Goal: Transaction & Acquisition: Purchase product/service

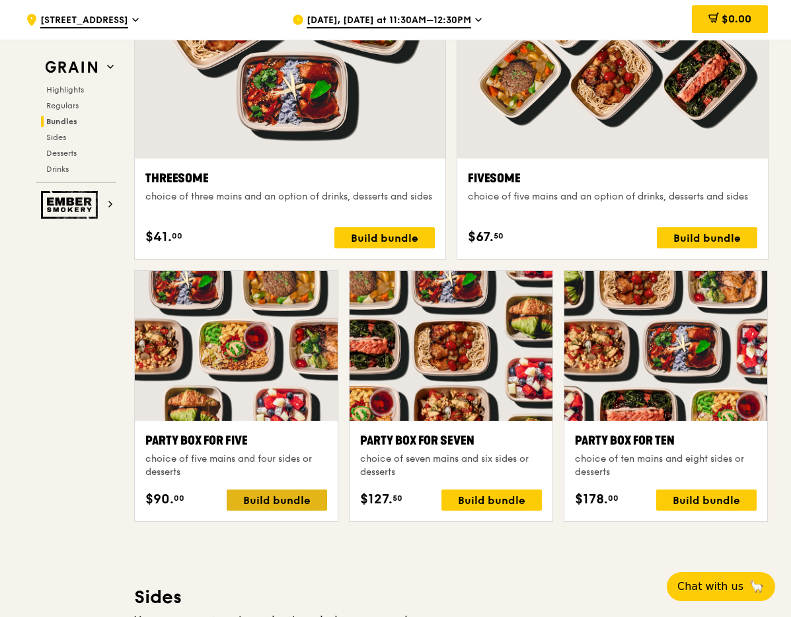
click at [287, 502] on div "Build bundle" at bounding box center [277, 500] width 100 height 21
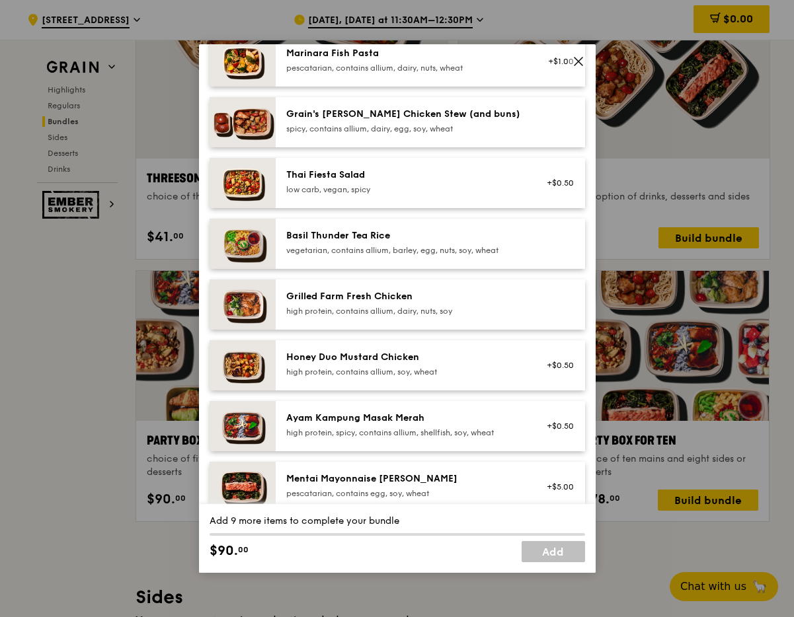
scroll to position [142, 0]
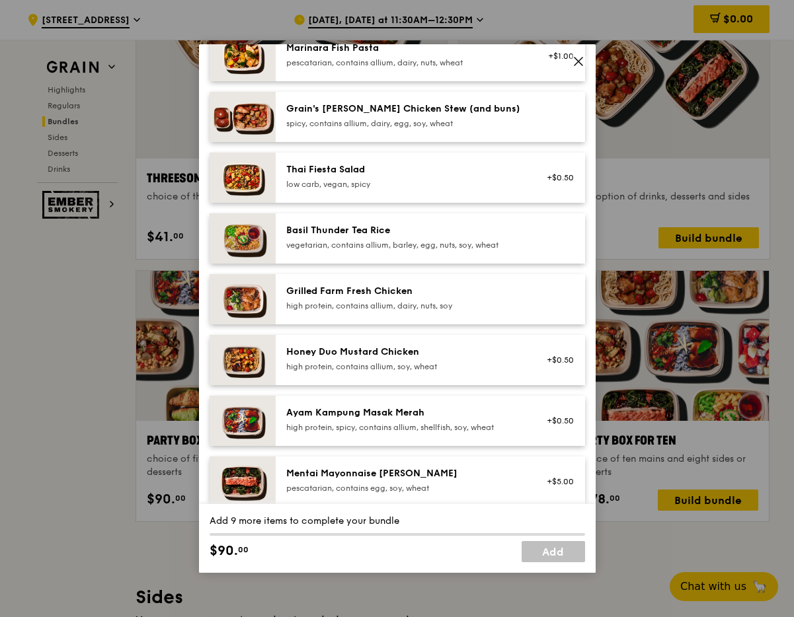
click at [395, 370] on div "high protein, contains allium, soy, wheat" at bounding box center [404, 367] width 237 height 11
click at [323, 366] on div "high protein, contains allium, soy, wheat" at bounding box center [404, 367] width 237 height 11
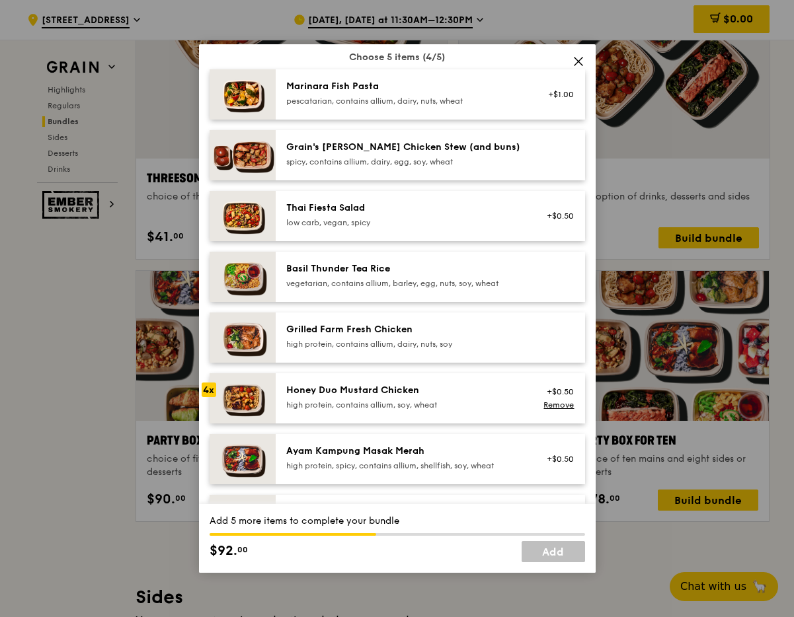
scroll to position [97, 0]
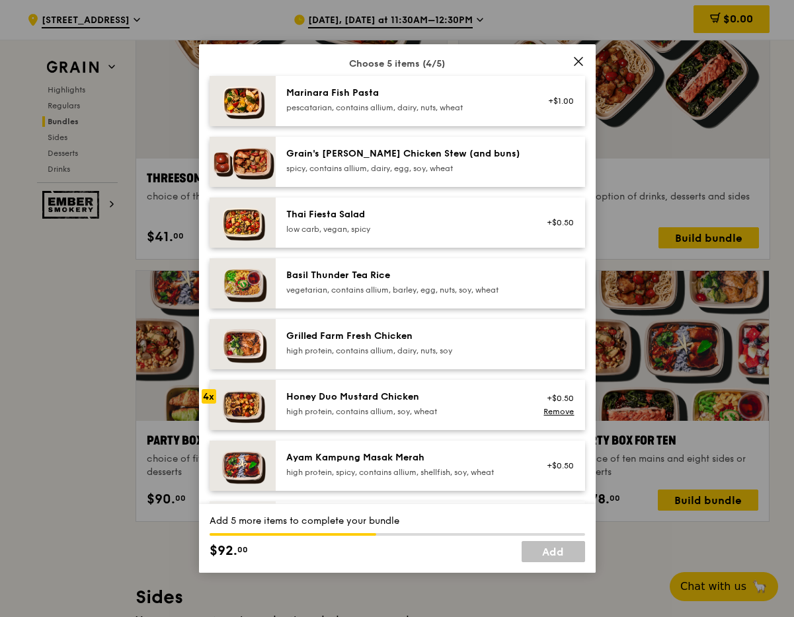
click at [346, 294] on div "vegetarian, contains allium, barley, egg, nuts, soy, wheat" at bounding box center [404, 290] width 237 height 11
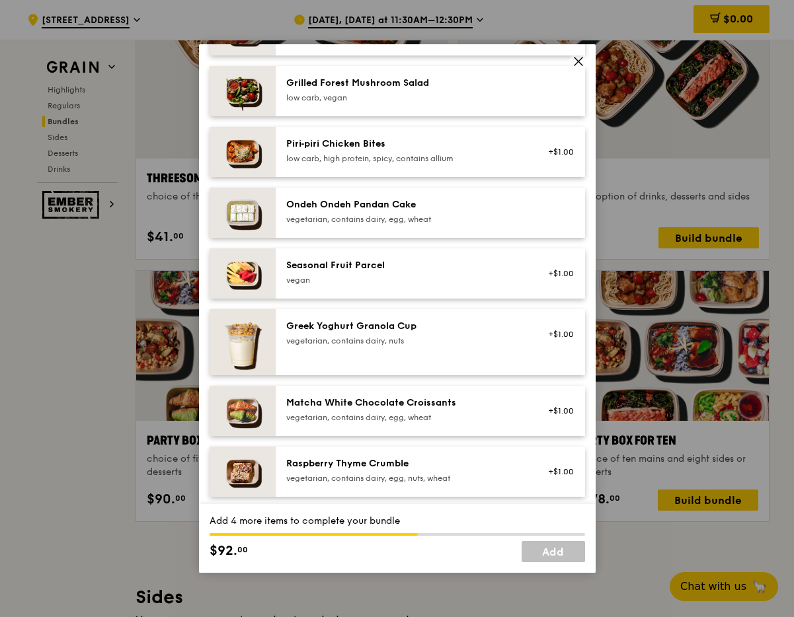
scroll to position [903, 0]
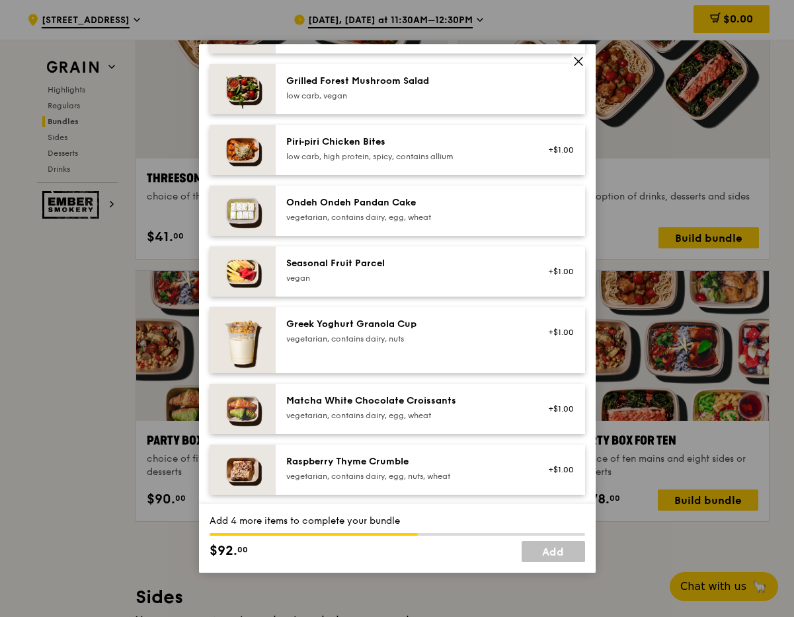
click at [346, 344] on div "vegetarian, contains dairy, nuts" at bounding box center [404, 339] width 237 height 11
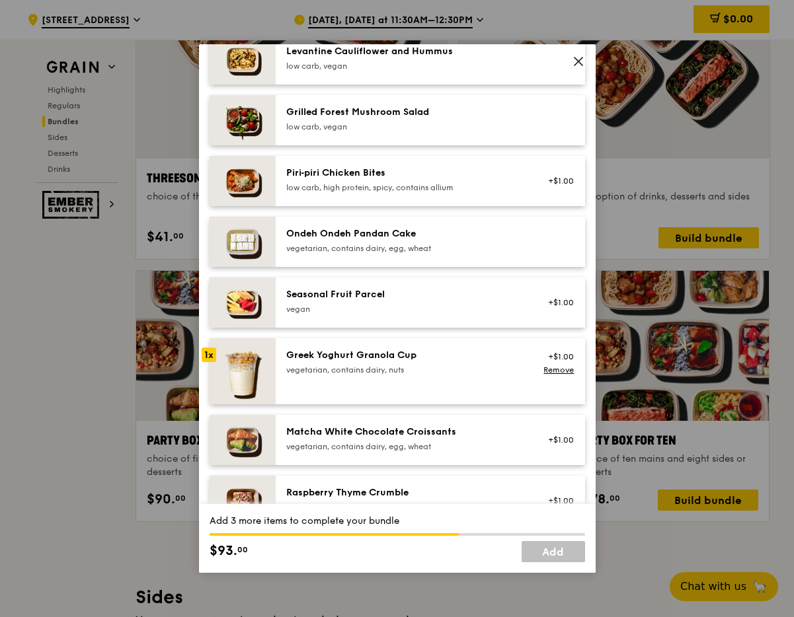
scroll to position [870, 0]
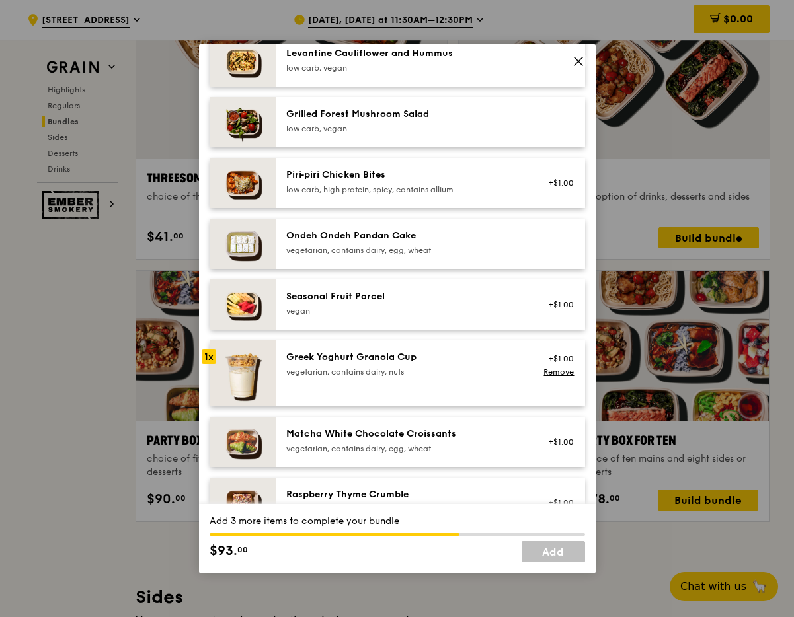
click at [364, 188] on div "low carb, high protein, spicy, contains allium" at bounding box center [404, 189] width 237 height 11
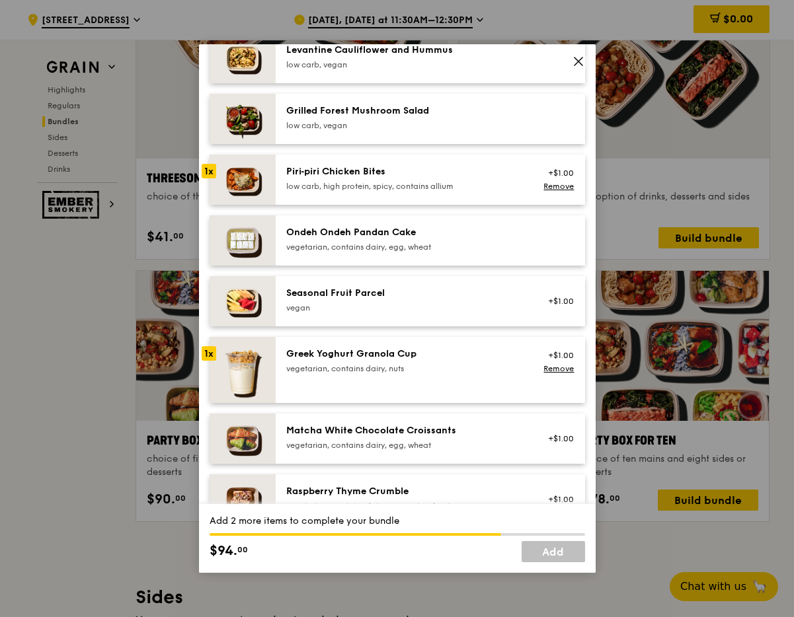
scroll to position [869, 0]
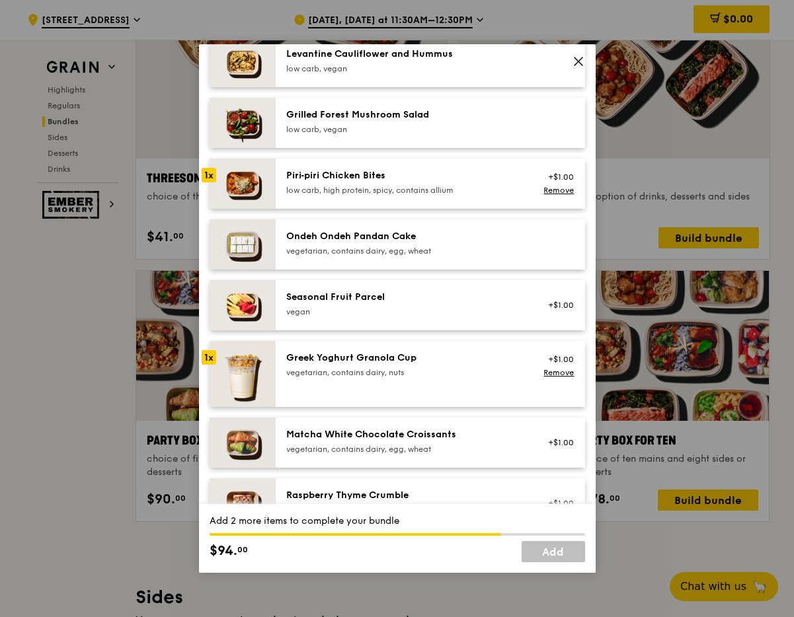
click at [341, 247] on div "vegetarian, contains dairy, egg, wheat" at bounding box center [404, 251] width 237 height 11
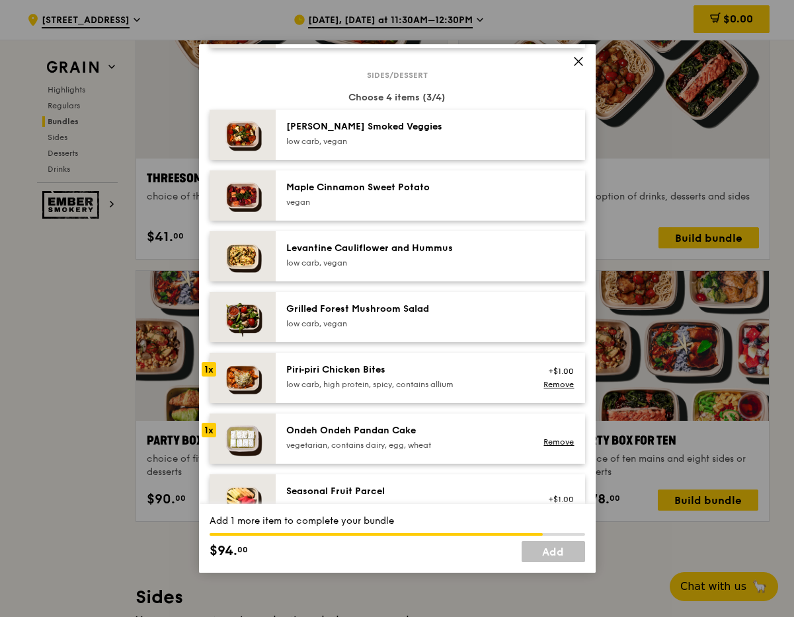
scroll to position [674, 0]
click at [315, 263] on div "low carb, vegan" at bounding box center [404, 263] width 237 height 11
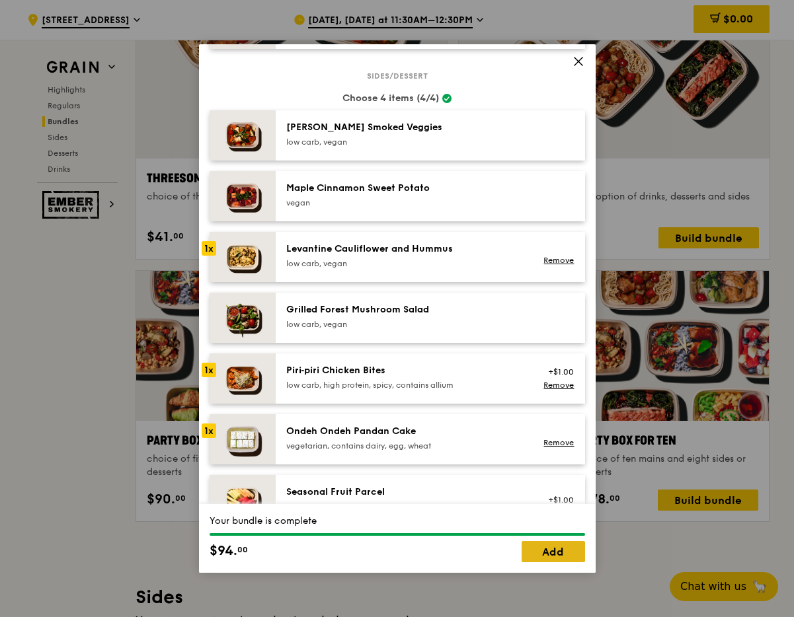
click at [543, 554] on link "Add" at bounding box center [553, 551] width 63 height 21
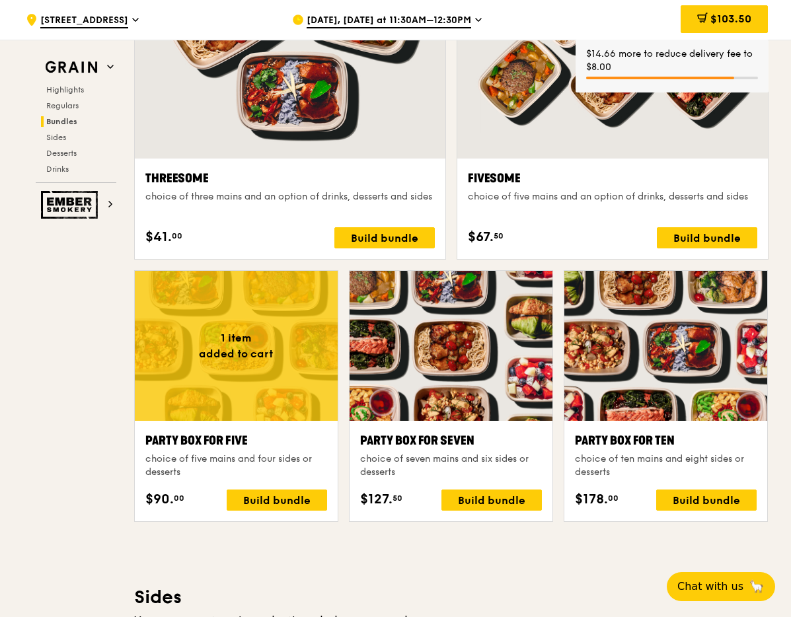
click at [281, 396] on div at bounding box center [236, 346] width 203 height 150
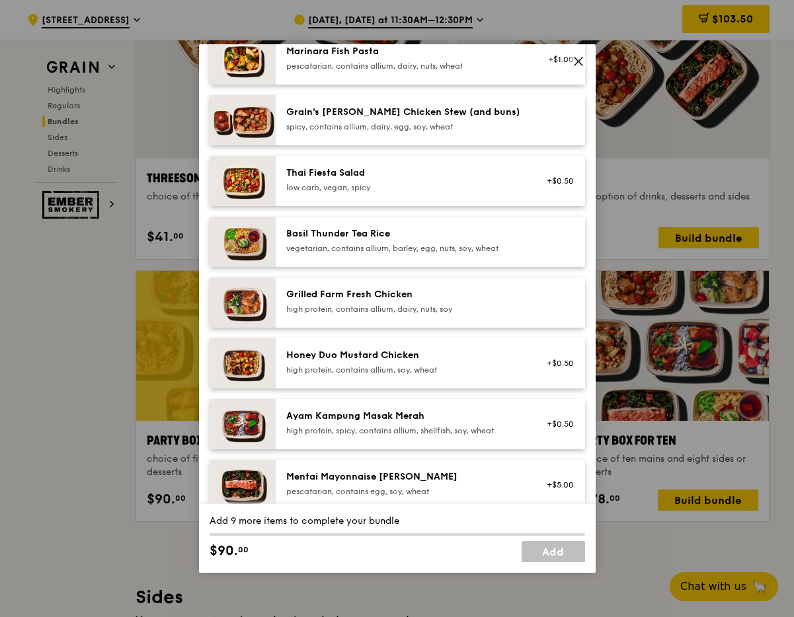
scroll to position [140, 0]
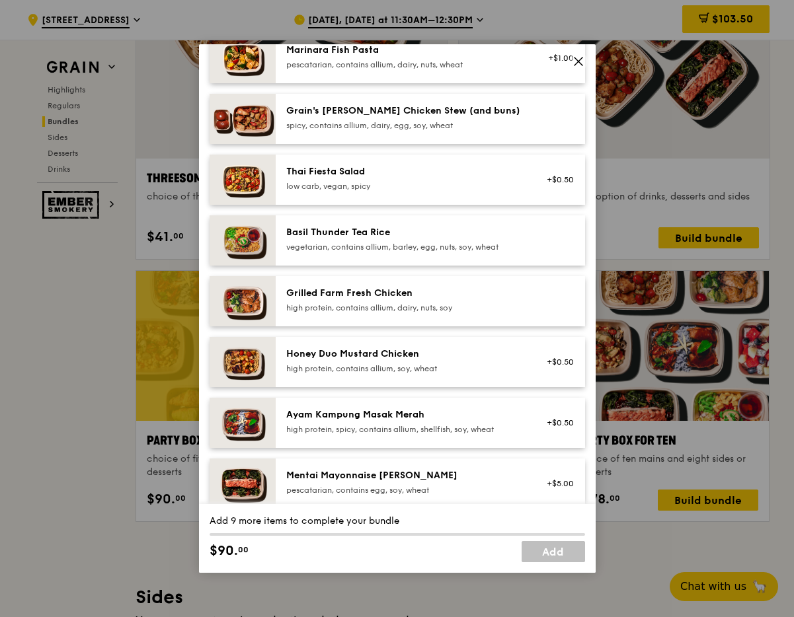
click at [350, 409] on div "Ayam Kampung Masak Merah" at bounding box center [404, 415] width 237 height 13
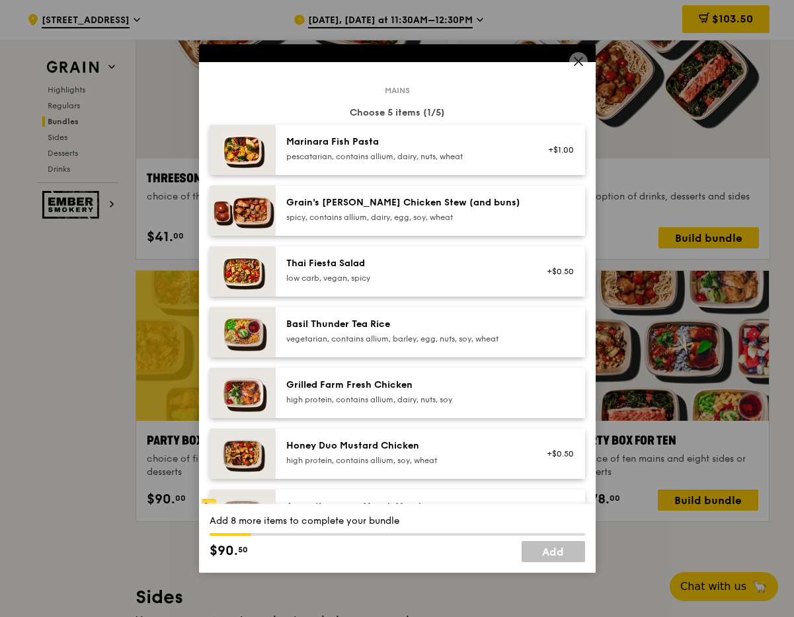
scroll to position [60, 0]
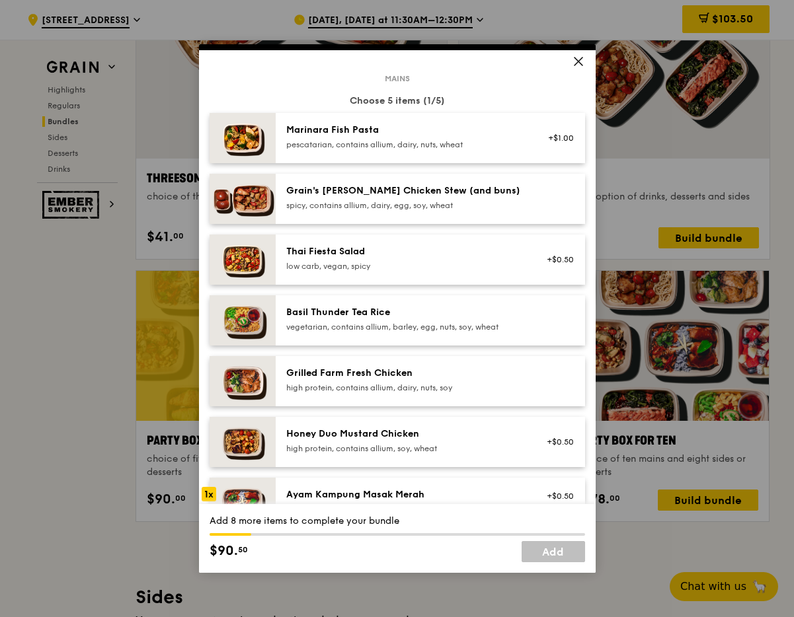
click at [348, 146] on div "pescatarian, contains allium, dairy, nuts, wheat" at bounding box center [404, 144] width 237 height 11
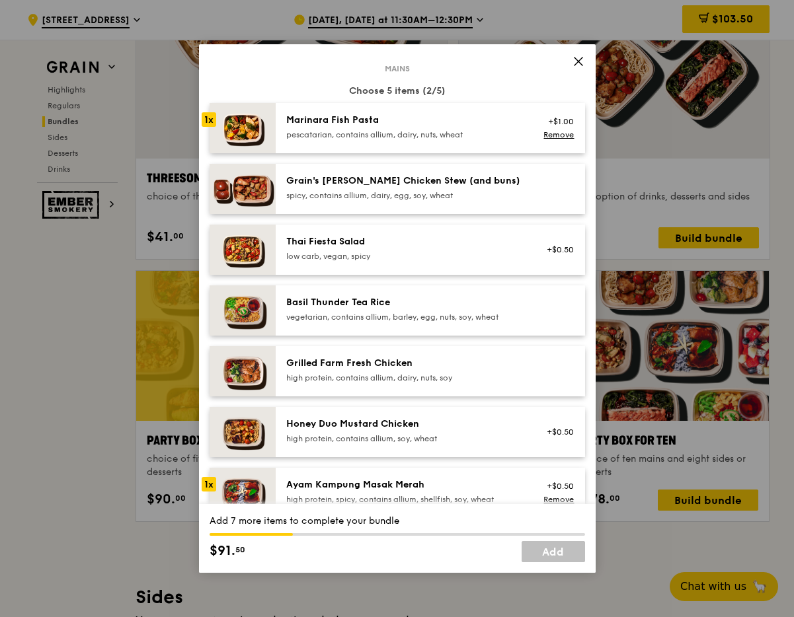
scroll to position [71, 0]
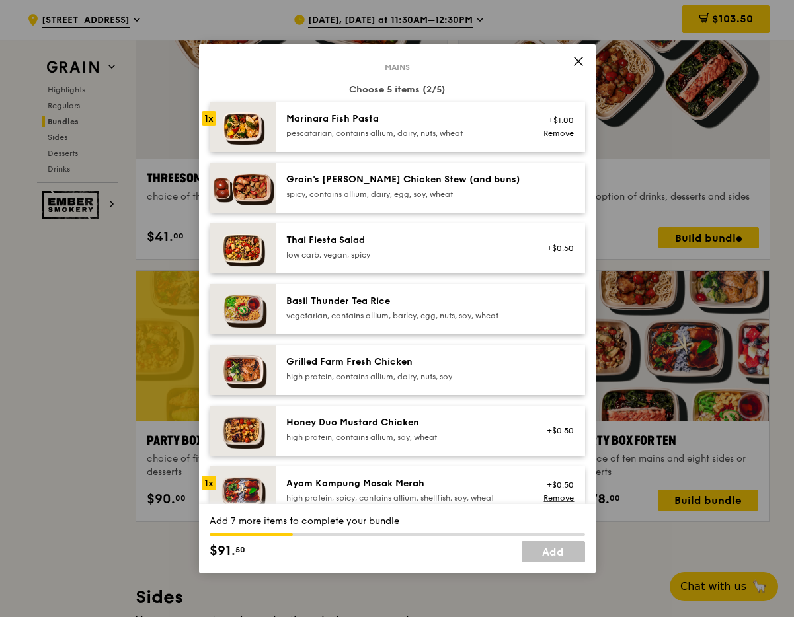
click at [380, 199] on div "spicy, contains allium, dairy, egg, soy, wheat" at bounding box center [404, 194] width 237 height 11
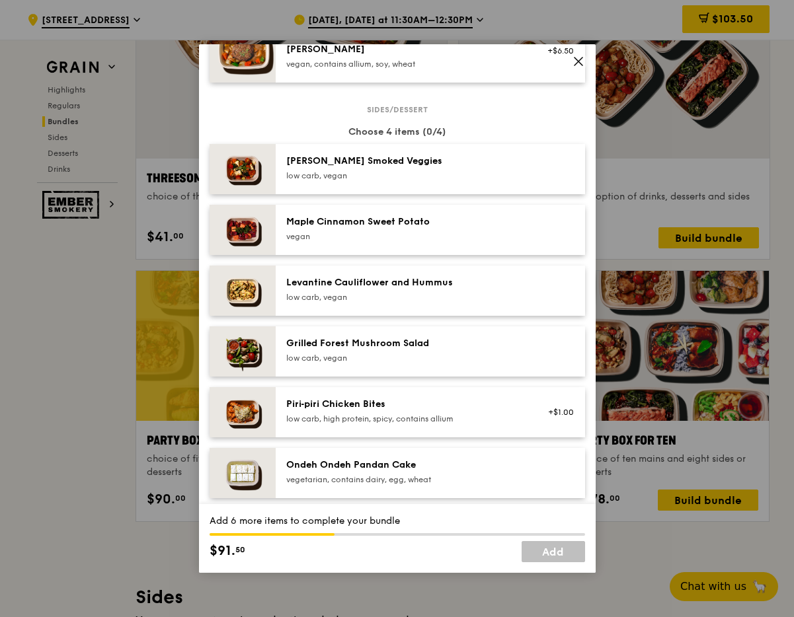
scroll to position [647, 0]
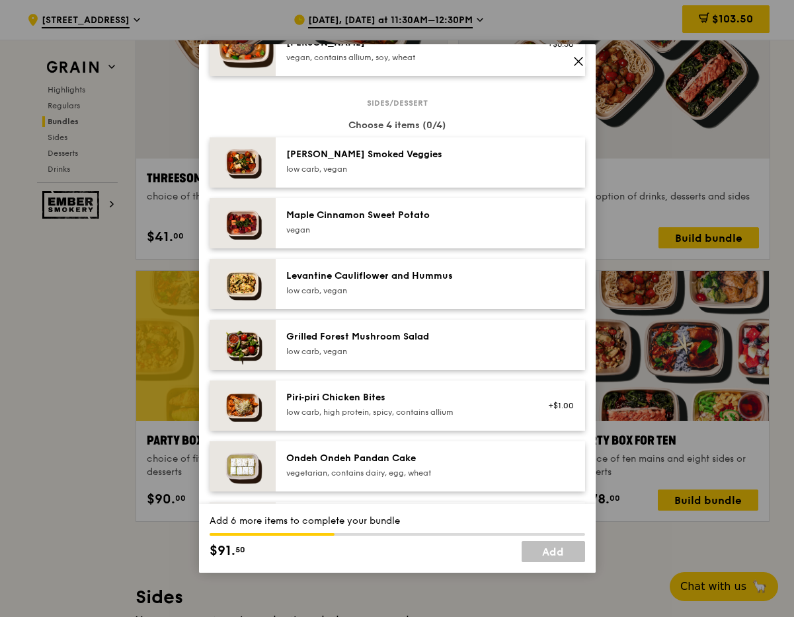
click at [332, 299] on div "Levantine Cauliflower and Hummus low carb, vegan" at bounding box center [430, 284] width 309 height 50
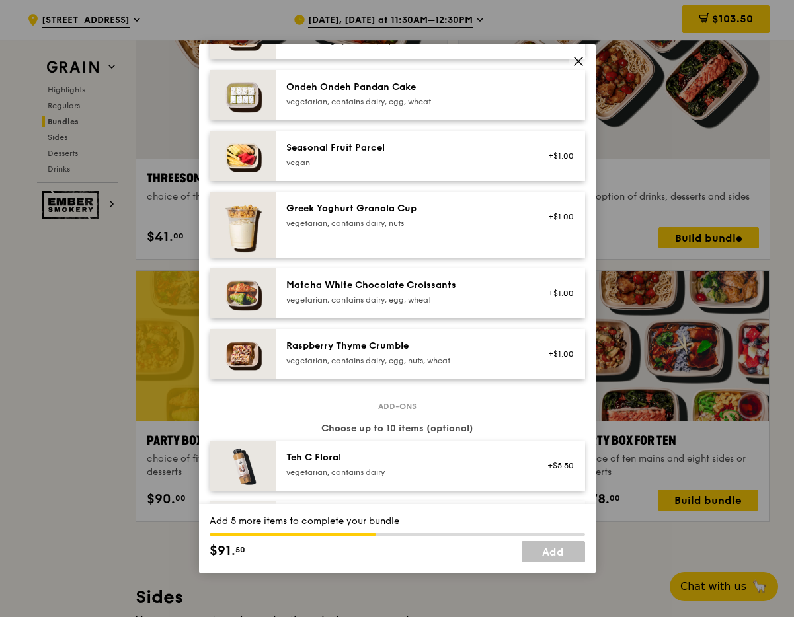
scroll to position [1025, 0]
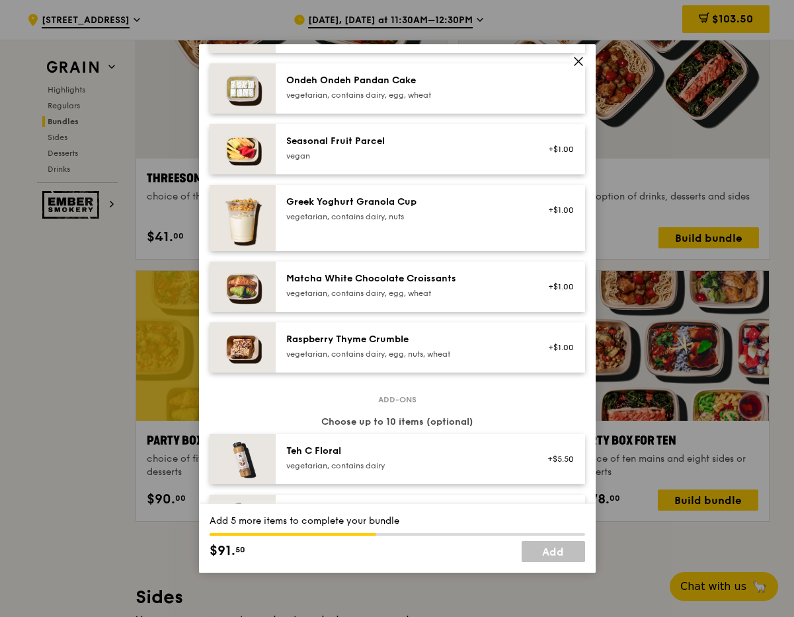
click at [334, 340] on div "Raspberry Thyme Crumble" at bounding box center [404, 339] width 237 height 13
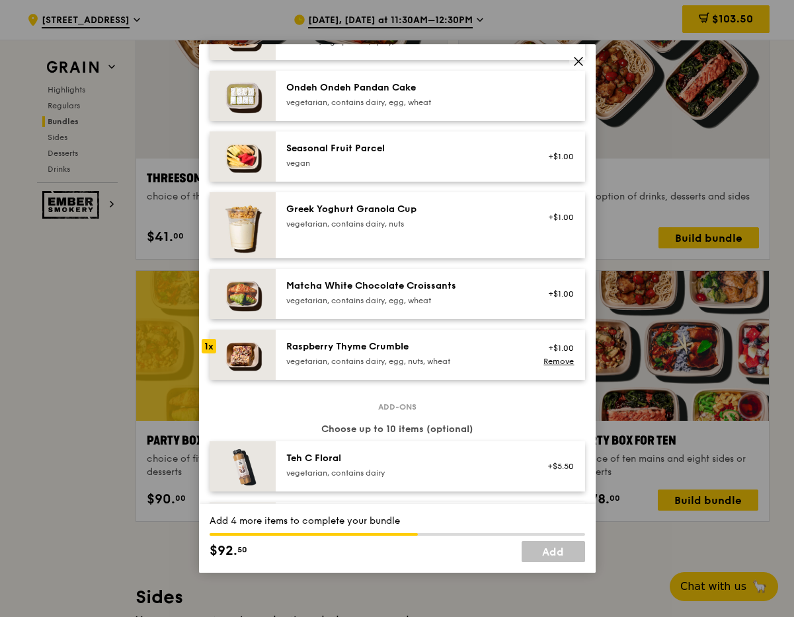
click at [359, 307] on div "Matcha White Chocolate Croissants vegetarian, contains dairy, egg, wheat" at bounding box center [404, 294] width 253 height 29
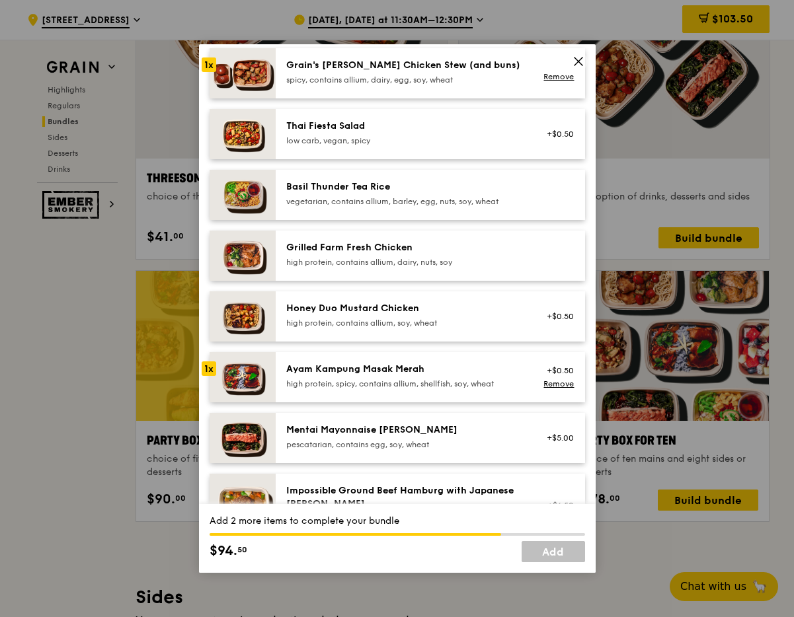
scroll to position [183, 0]
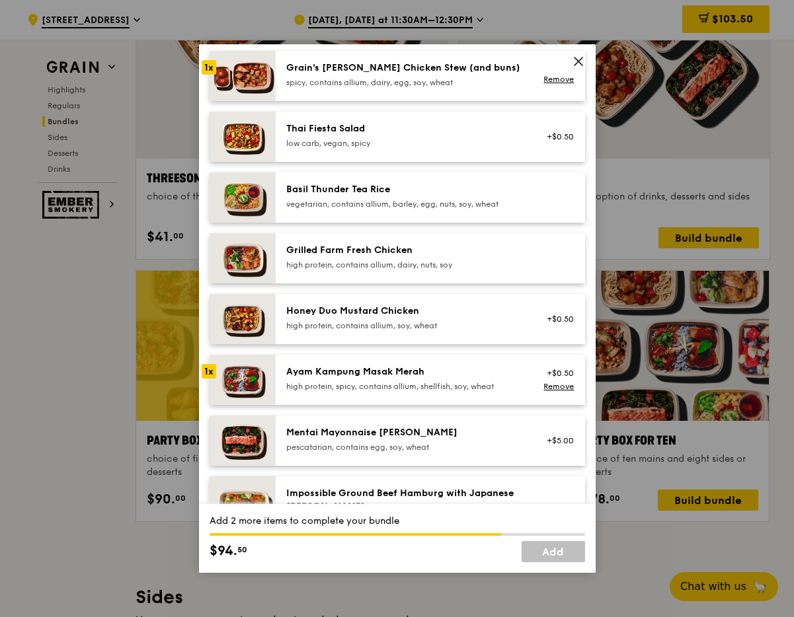
click at [381, 434] on div "Mentai Mayonnaise [PERSON_NAME]" at bounding box center [404, 432] width 237 height 13
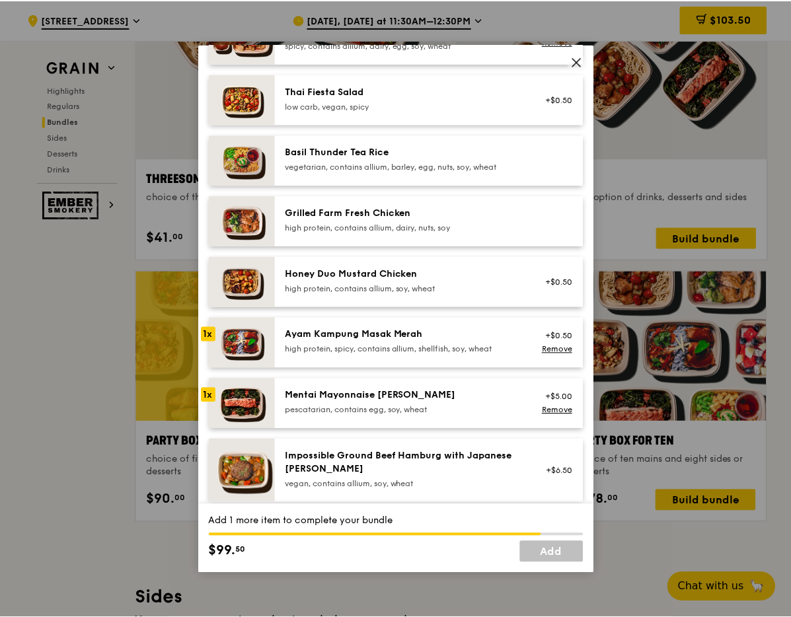
scroll to position [224, 0]
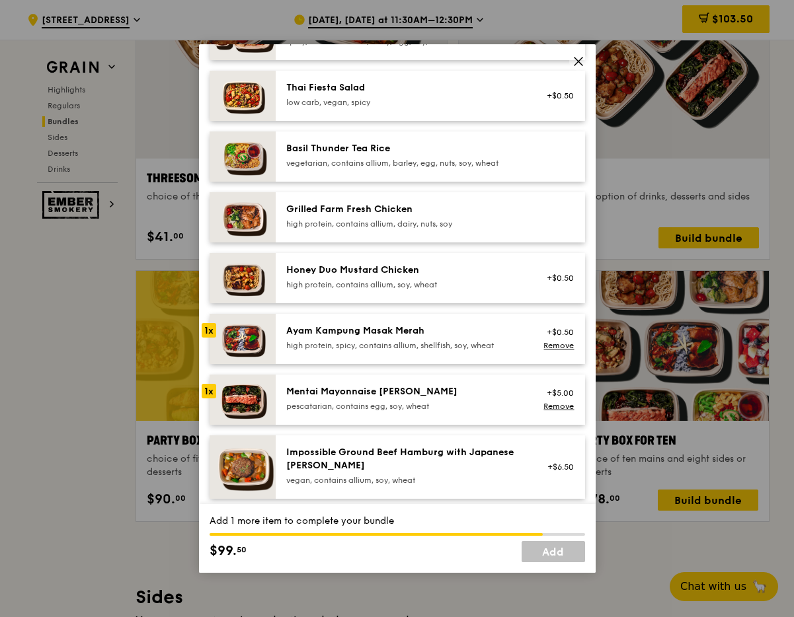
click at [376, 413] on div "Mentai Mayonnaise Aburi Salmon pescatarian, contains egg, soy, wheat" at bounding box center [404, 399] width 253 height 29
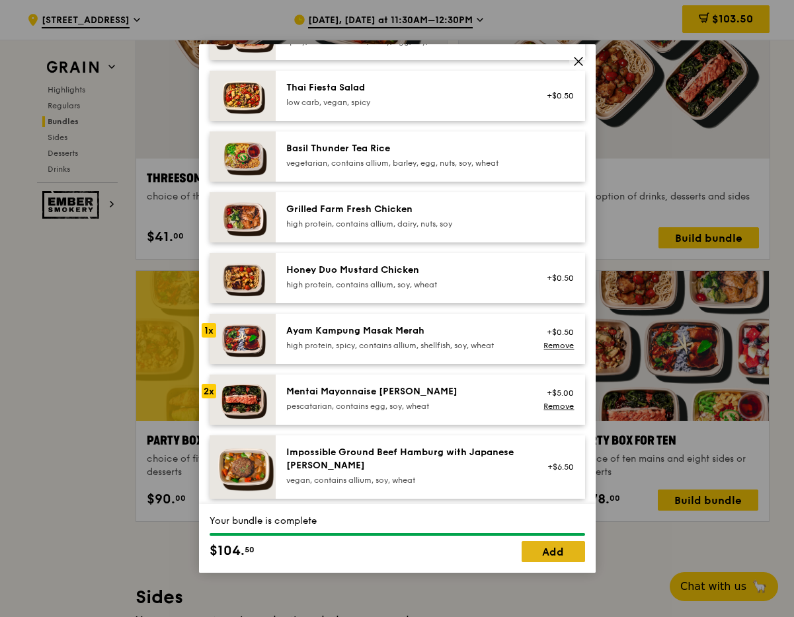
click at [533, 551] on link "Add" at bounding box center [553, 551] width 63 height 21
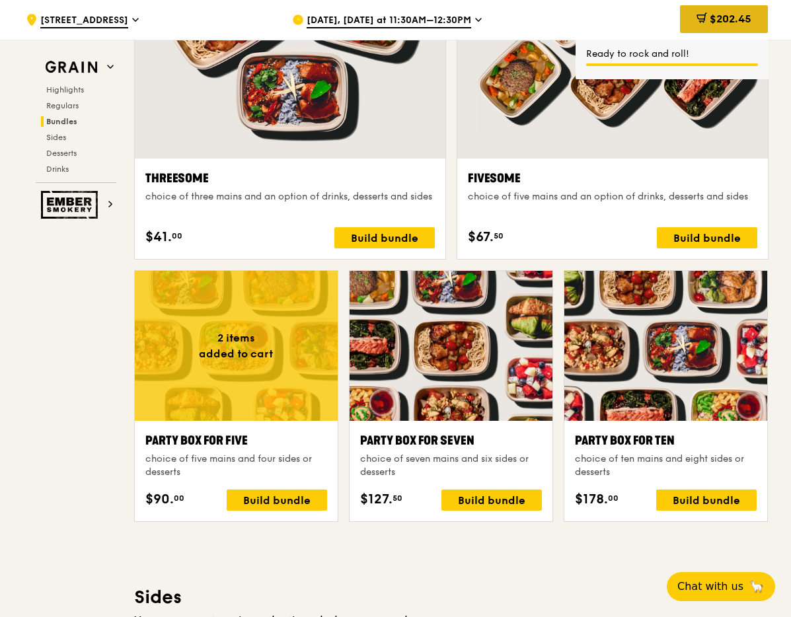
click at [697, 22] on icon at bounding box center [702, 18] width 11 height 11
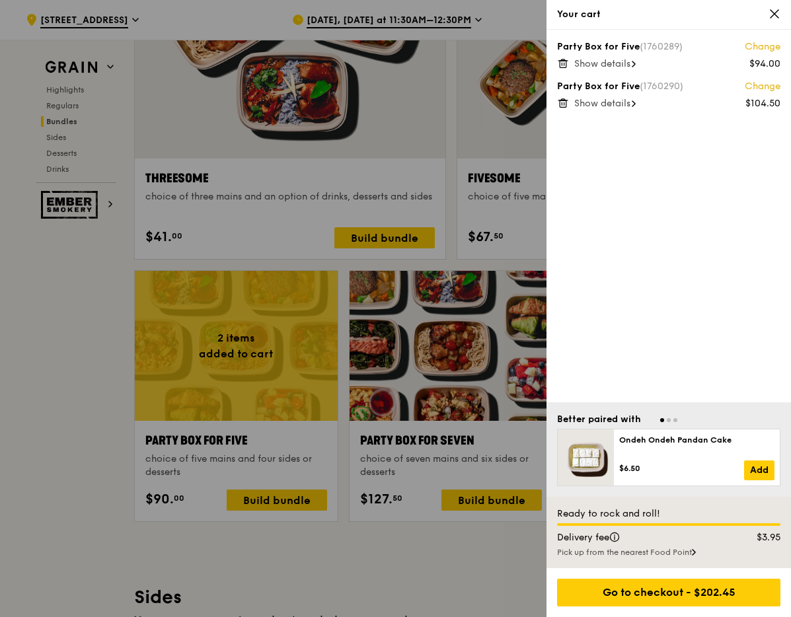
click at [617, 64] on span "Show details" at bounding box center [602, 63] width 56 height 11
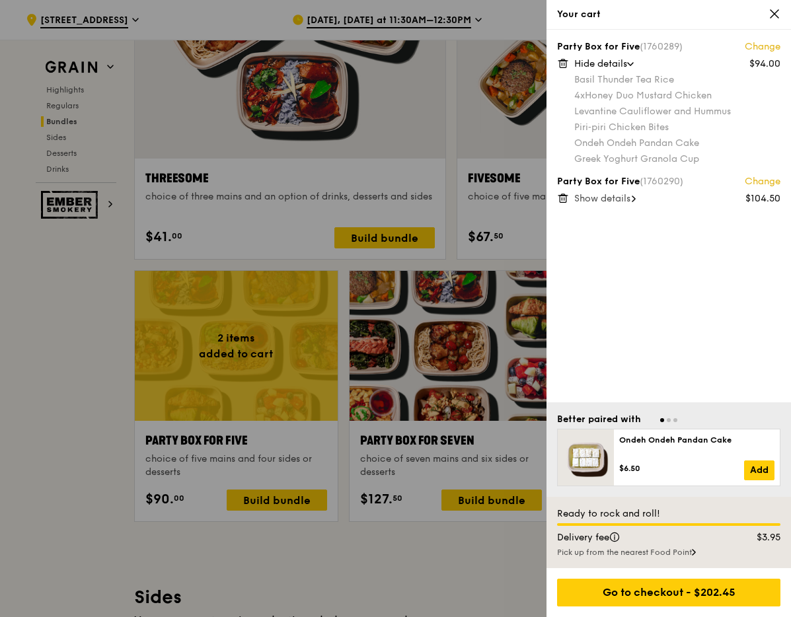
click at [602, 198] on span "Show details" at bounding box center [602, 198] width 56 height 11
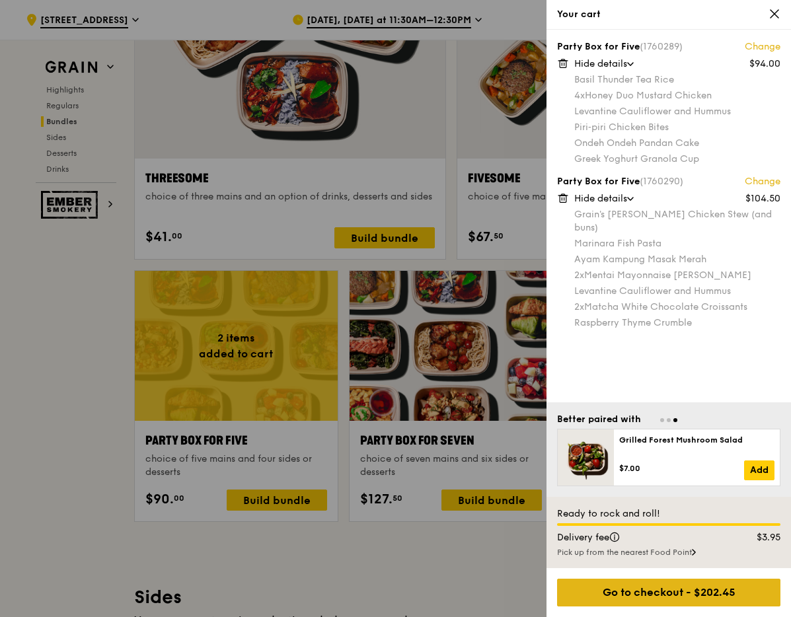
click at [658, 592] on div "Go to checkout - $202.45" at bounding box center [668, 593] width 223 height 28
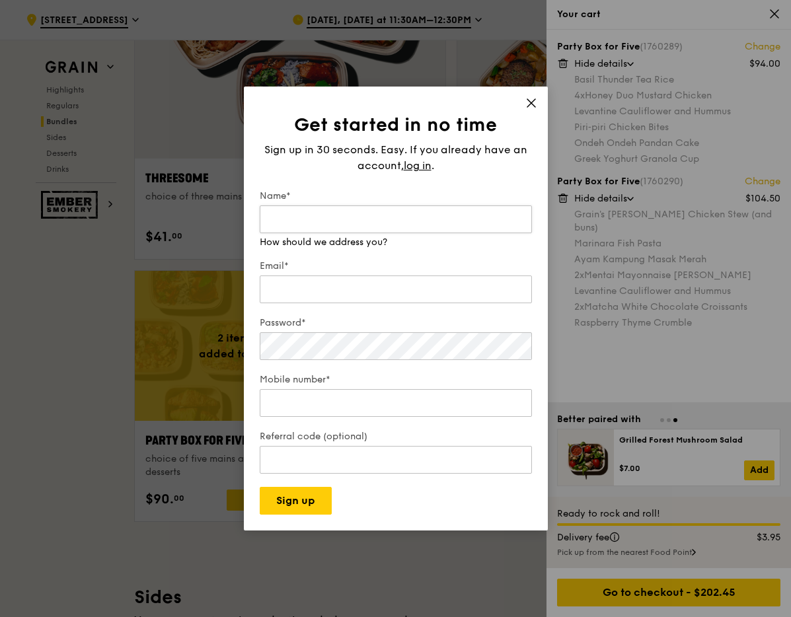
click at [359, 216] on input "Name*" at bounding box center [396, 220] width 272 height 28
type input "Cheryl"
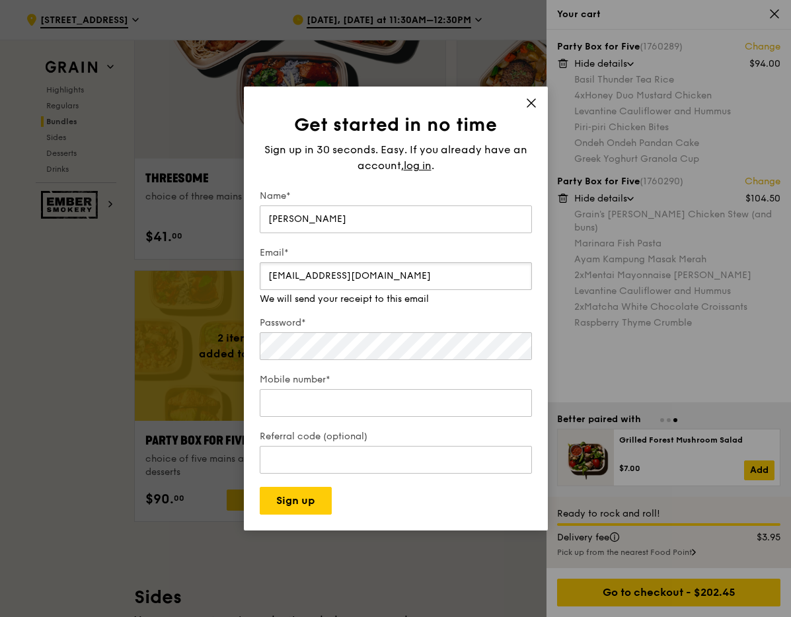
type input "cherylteosl@gmail.com"
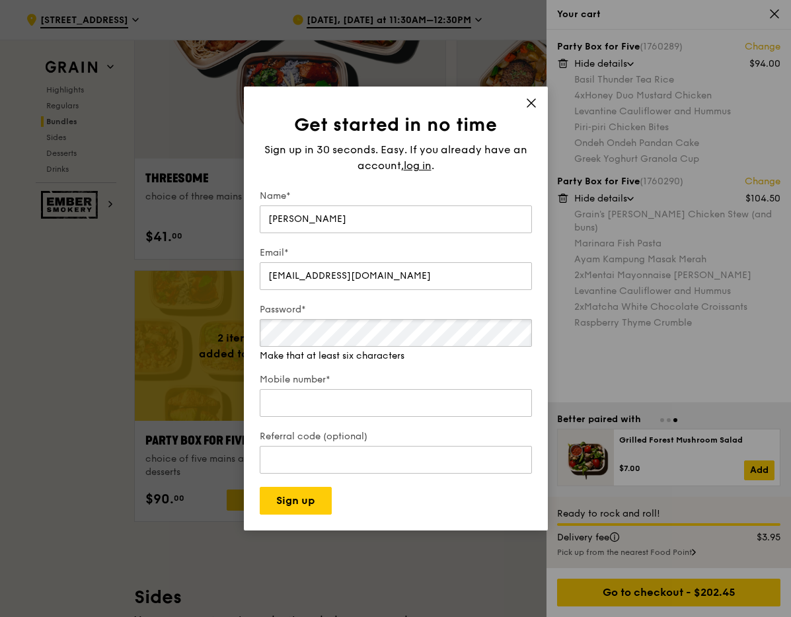
click at [313, 352] on div "Password* Make that at least six characters" at bounding box center [396, 332] width 272 height 59
click at [292, 402] on input "Mobile number*" at bounding box center [396, 403] width 272 height 28
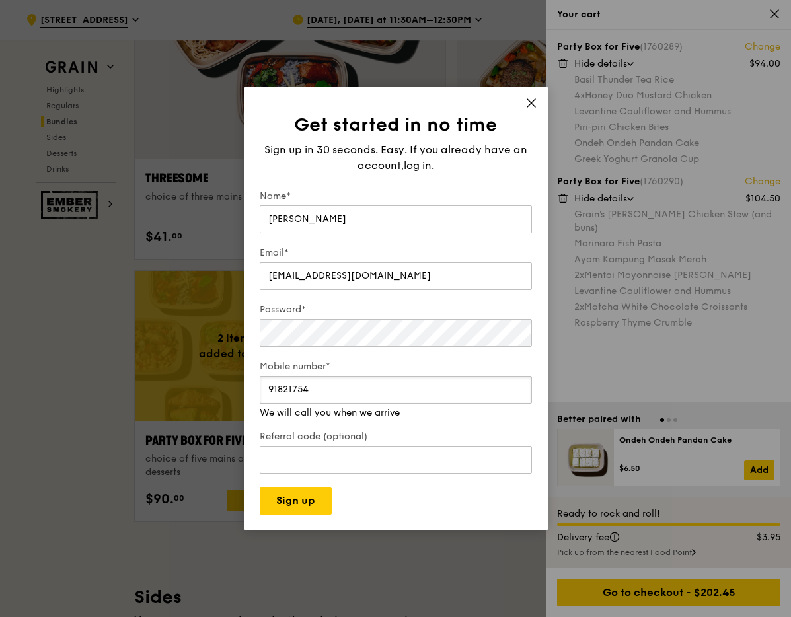
type input "91821754"
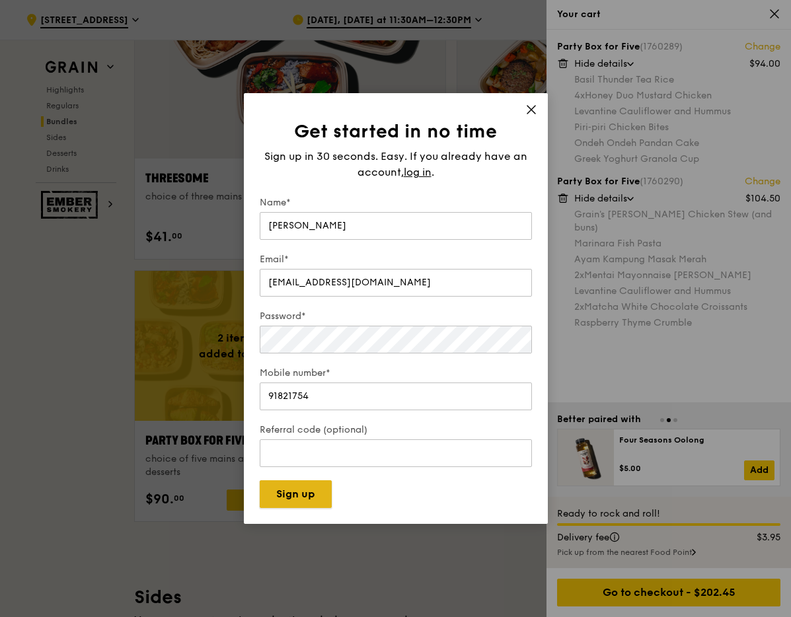
click at [295, 504] on button "Sign up" at bounding box center [296, 495] width 72 height 28
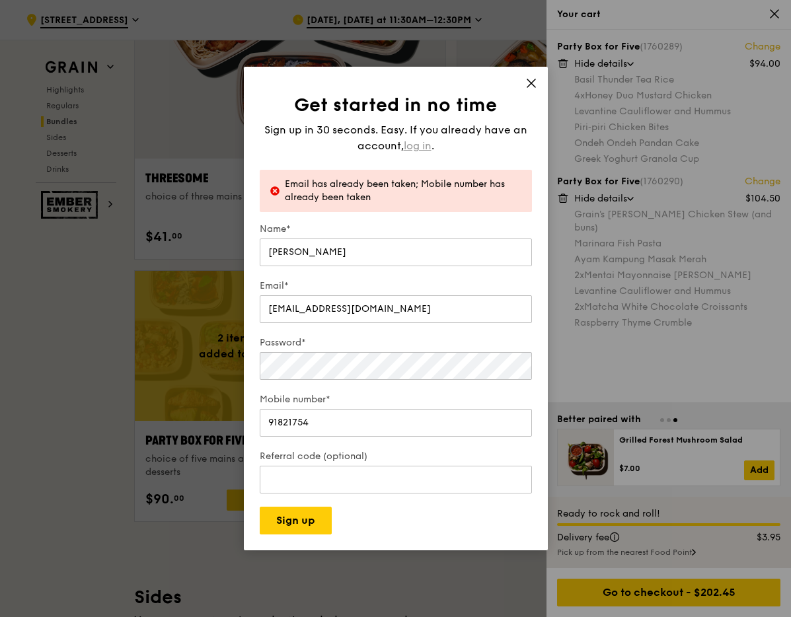
click at [419, 145] on span "log in" at bounding box center [418, 146] width 28 height 16
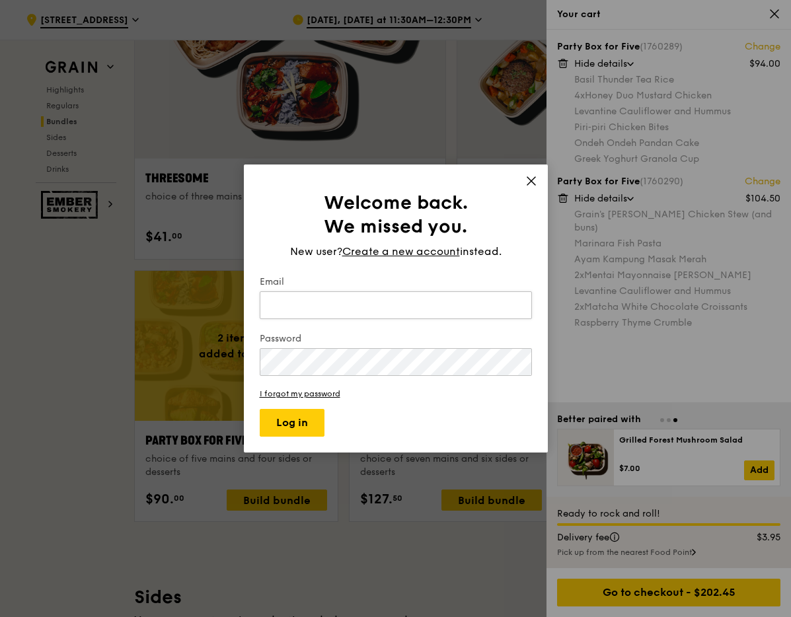
type input "cherylteosl@gmail.com"
click at [346, 309] on input "cherylteosl@gmail.com" at bounding box center [396, 306] width 272 height 28
click at [289, 424] on button "Log in" at bounding box center [292, 423] width 65 height 28
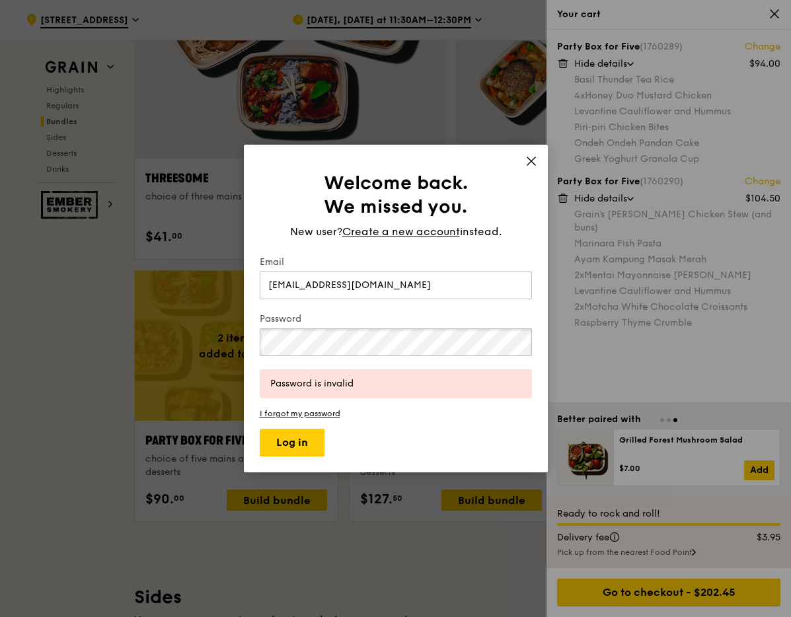
click at [260, 429] on button "Log in" at bounding box center [292, 443] width 65 height 28
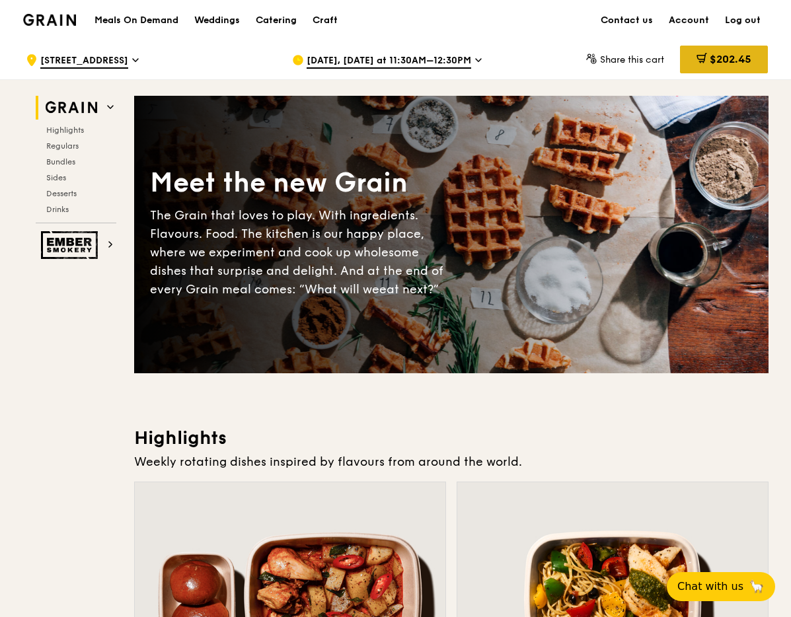
click at [715, 58] on span "$202.45" at bounding box center [731, 59] width 42 height 13
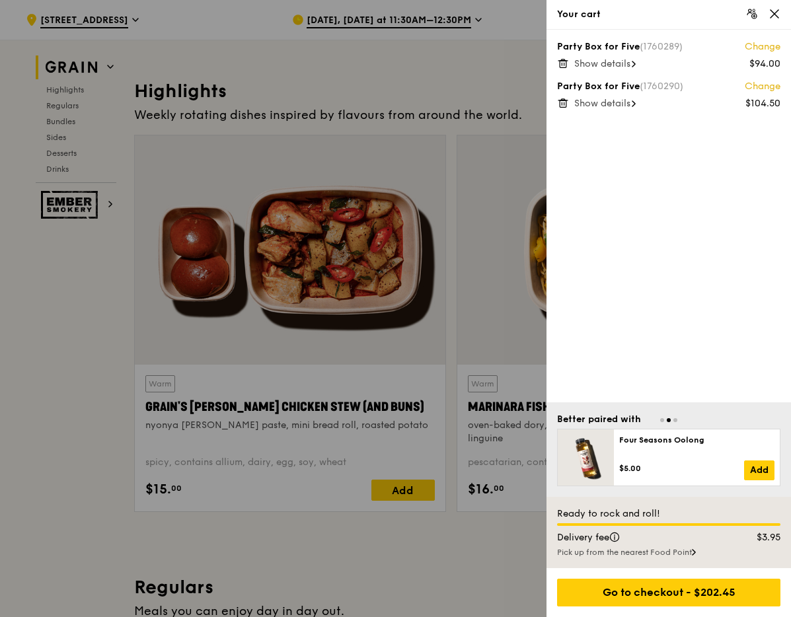
scroll to position [350, 0]
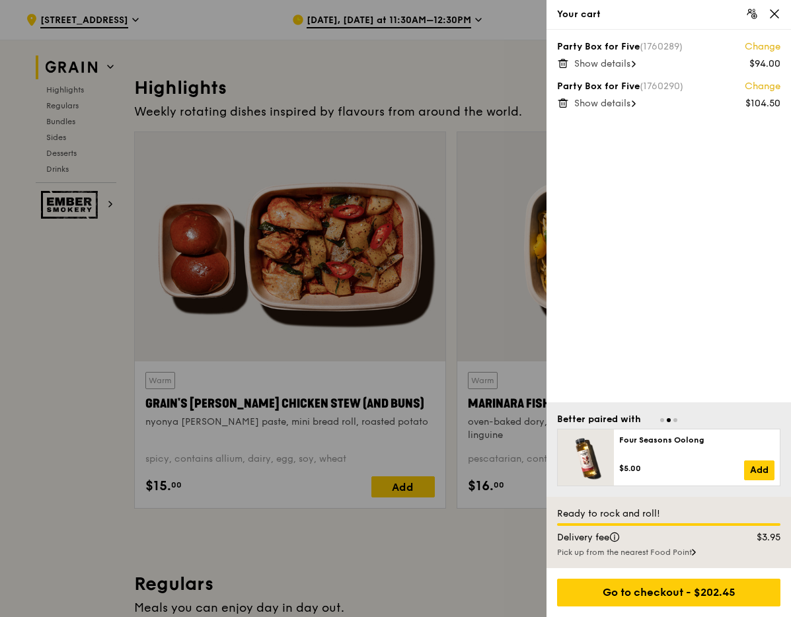
click at [457, 518] on div at bounding box center [395, 308] width 791 height 617
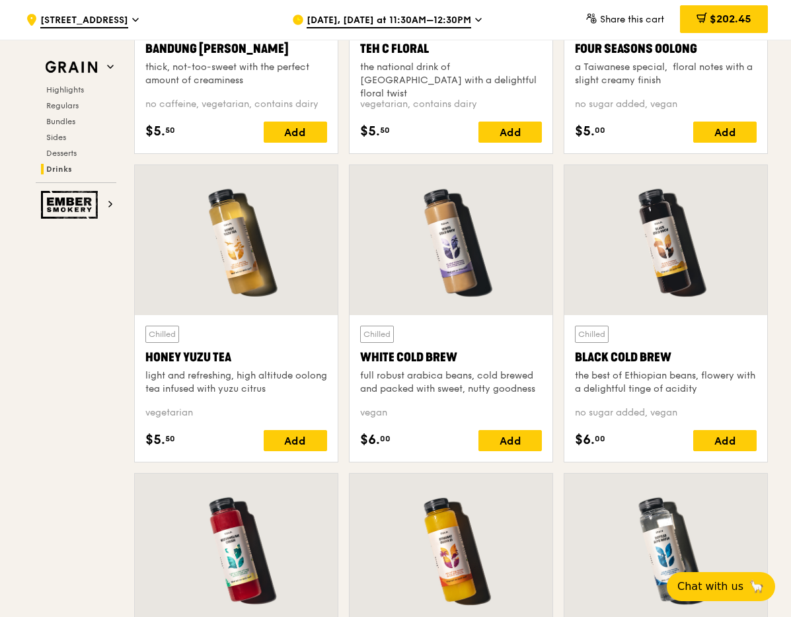
scroll to position [4817, 0]
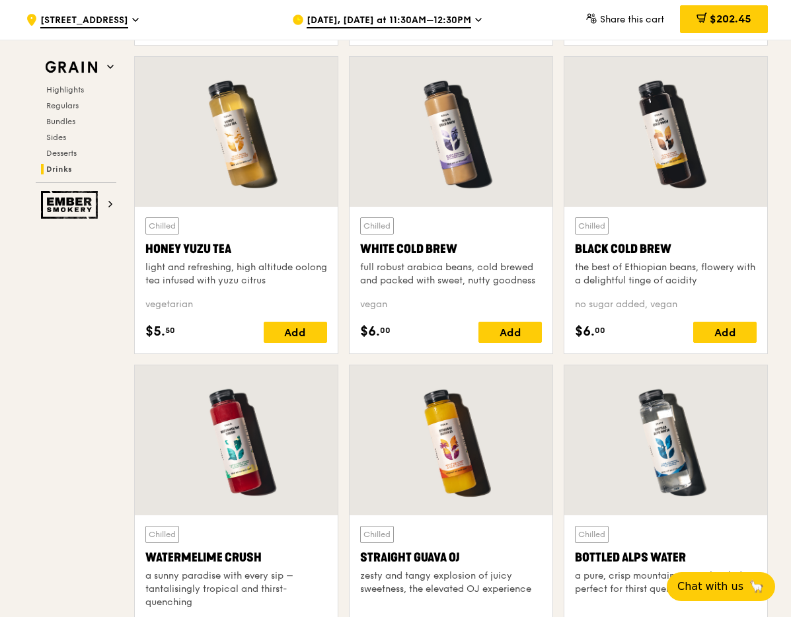
scroll to position [4932, 0]
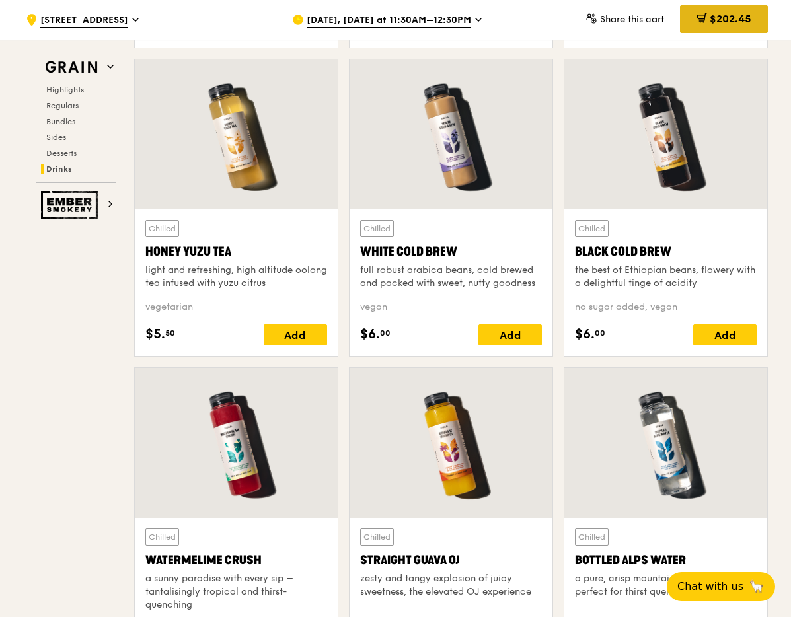
click at [713, 17] on span "$202.45" at bounding box center [731, 19] width 42 height 13
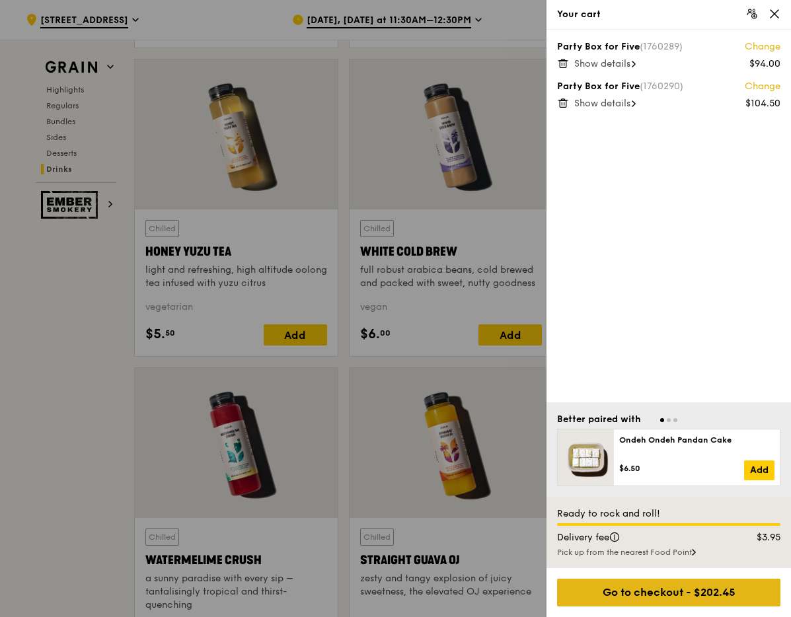
click at [652, 585] on div "Go to checkout - $202.45" at bounding box center [668, 593] width 223 height 28
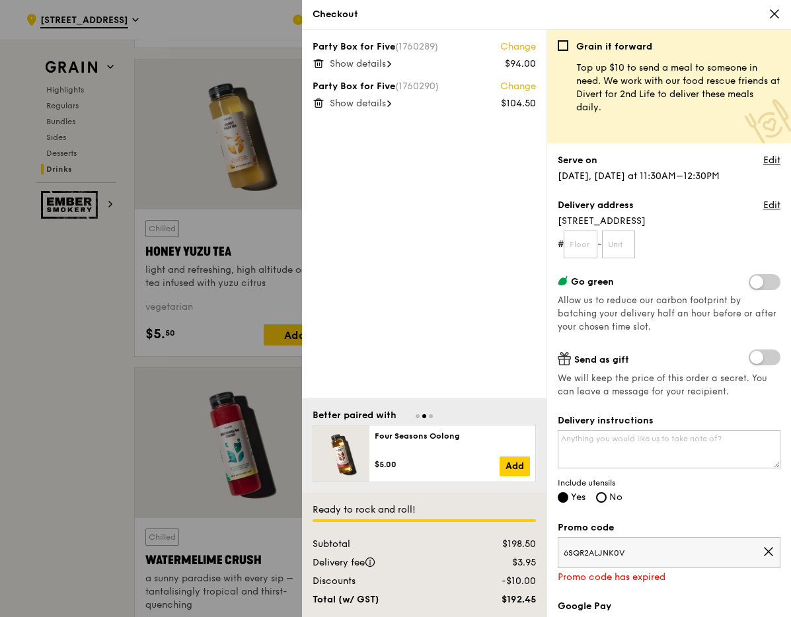
click at [504, 264] on div "Party Box for Five (1760289) Change $94.00 Show details Party Box for Five (176…" at bounding box center [424, 214] width 245 height 369
click at [588, 258] on input "text" at bounding box center [581, 245] width 34 height 28
type input "15"
type input "31A"
click at [415, 264] on div "Party Box for Five (1760289) Change $94.00 Show details Party Box for Five (176…" at bounding box center [424, 214] width 245 height 369
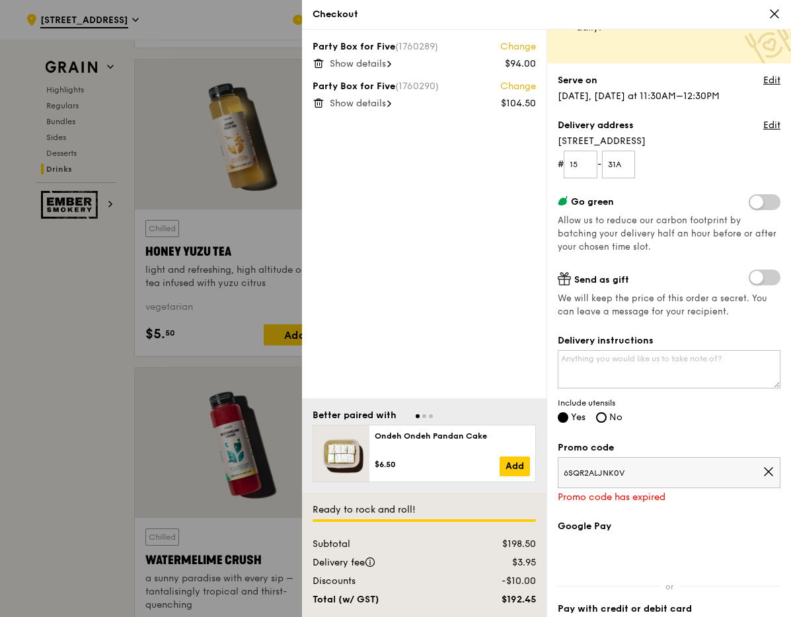
scroll to position [91, 0]
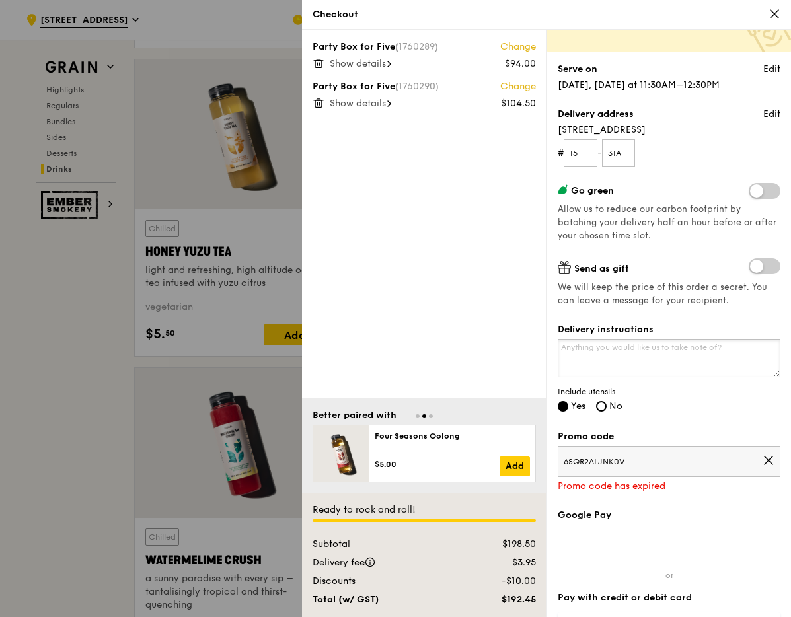
click at [645, 364] on textarea "Delivery instructions" at bounding box center [669, 358] width 223 height 38
type textarea "C"
type textarea "O"
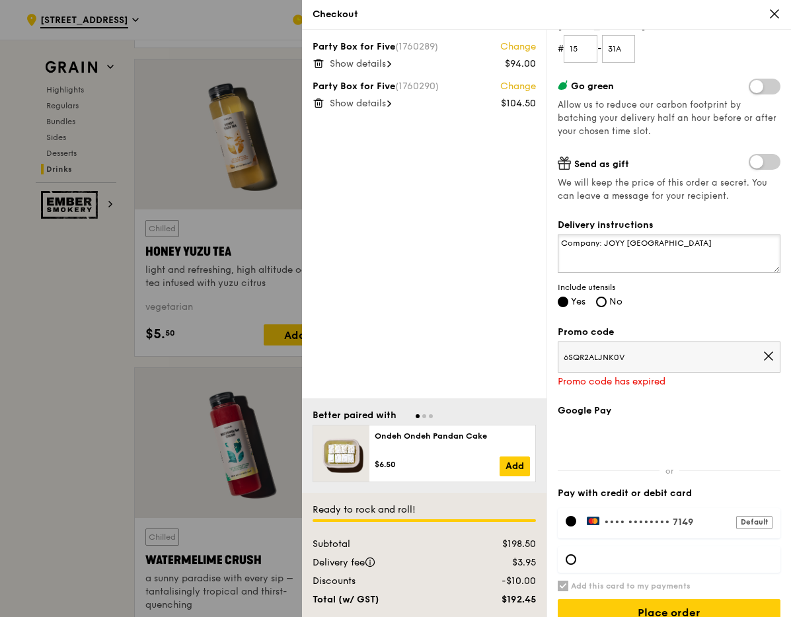
scroll to position [214, 0]
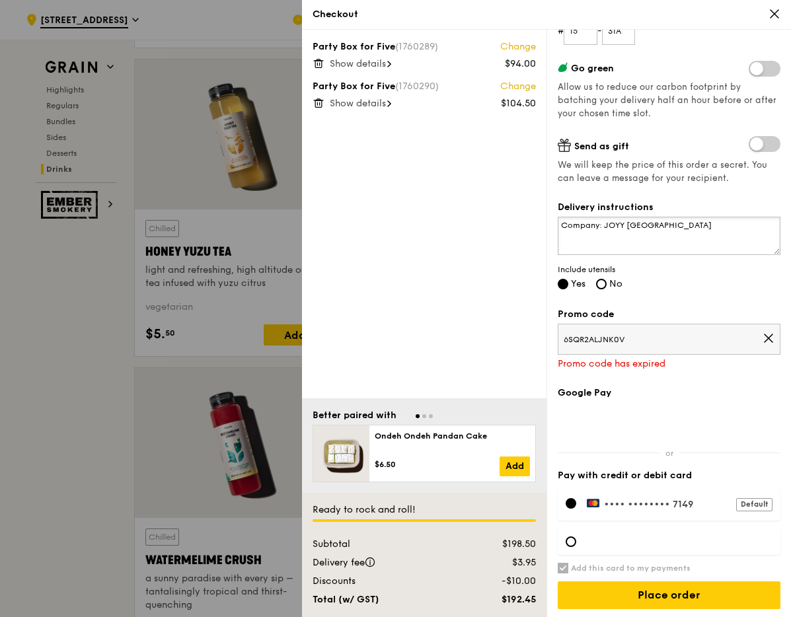
type textarea "Company: JOYY [GEOGRAPHIC_DATA]"
click at [763, 334] on icon at bounding box center [769, 339] width 12 height 12
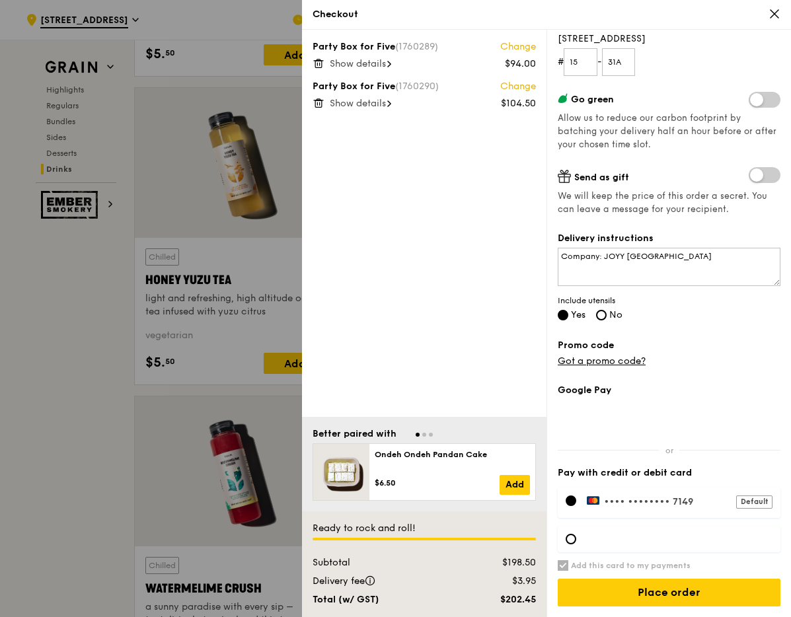
scroll to position [4914, 0]
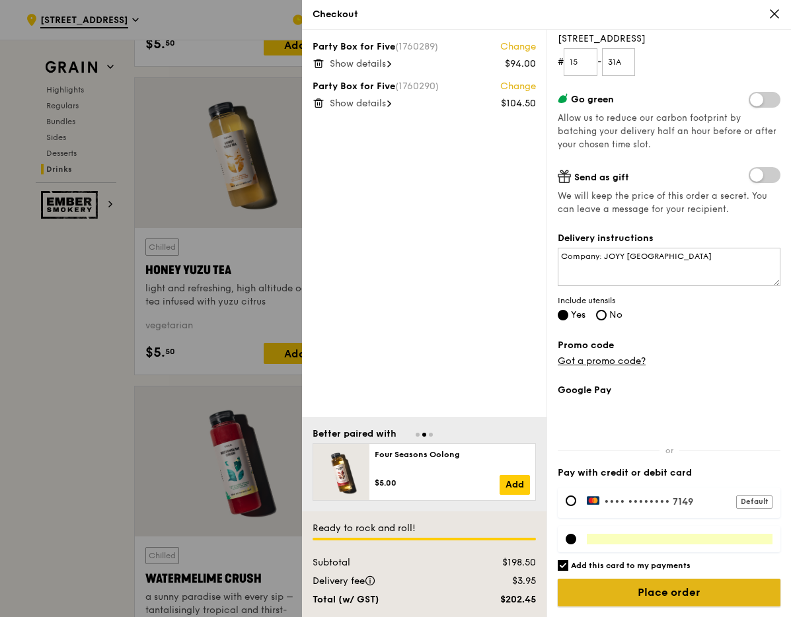
click at [638, 586] on input "Place order" at bounding box center [669, 593] width 223 height 28
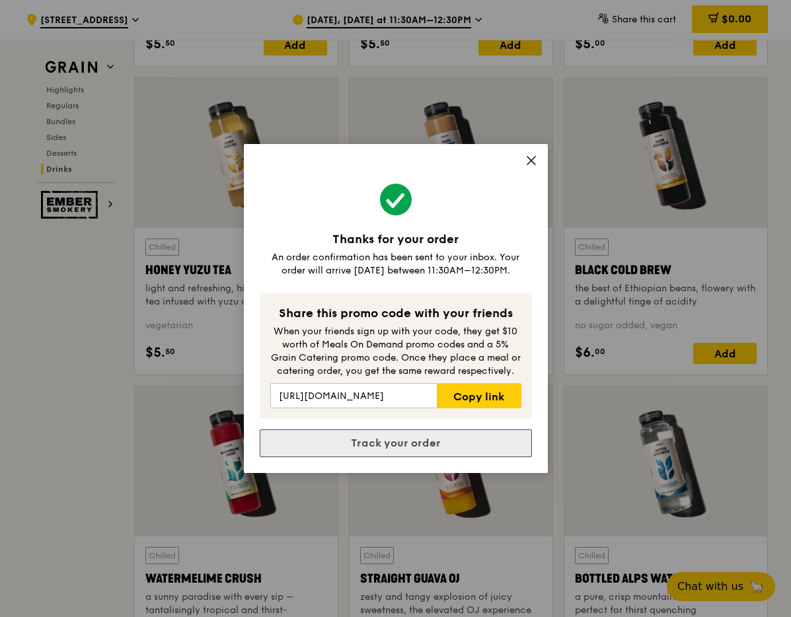
click at [388, 448] on link "Track your order" at bounding box center [396, 444] width 272 height 28
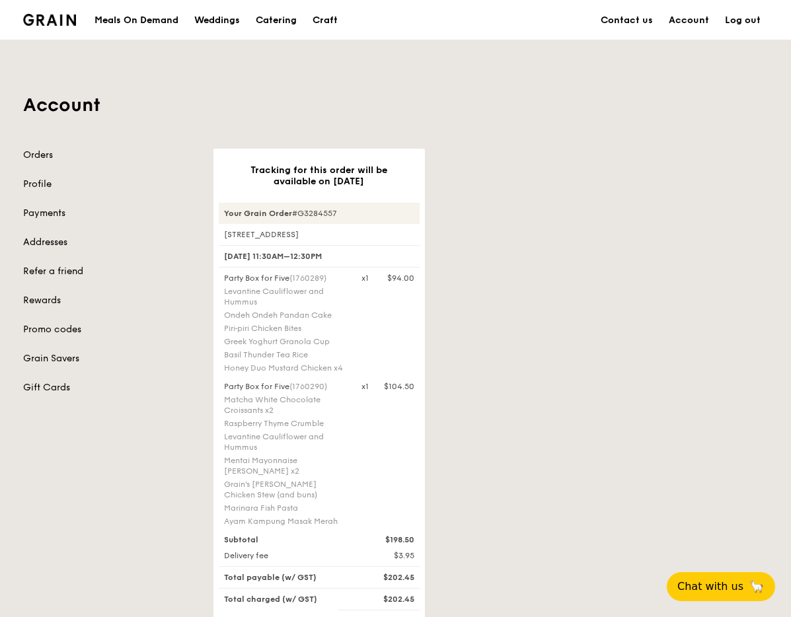
click at [455, 496] on div "Tracking for this order will be available on [DATE] Your Grain Order #G3284557 …" at bounding box center [491, 459] width 571 height 621
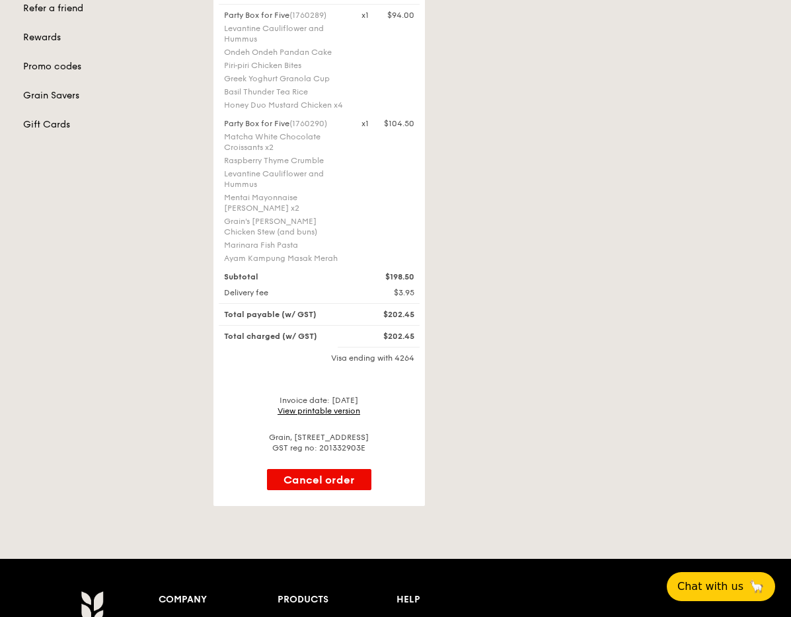
scroll to position [264, 0]
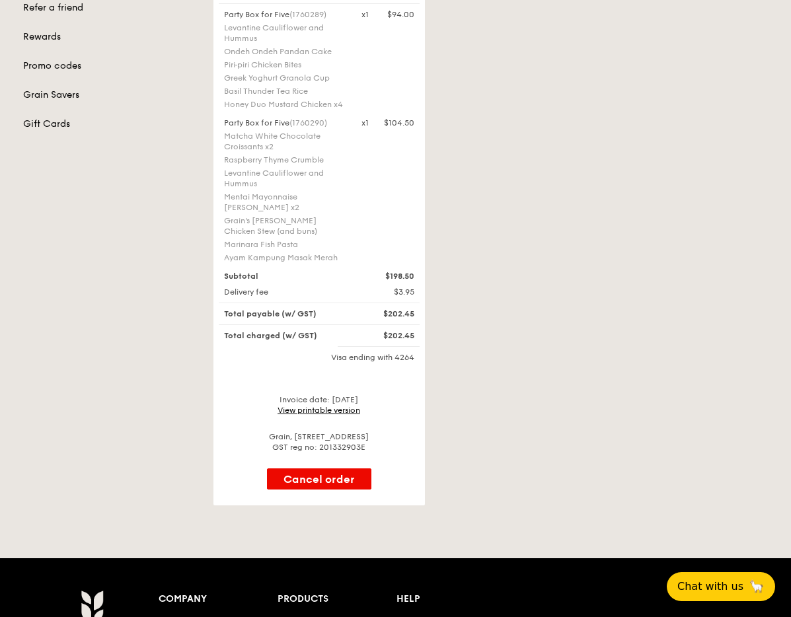
click at [492, 453] on div "Tracking for this order will be available on [DATE] Your Grain Order #G3284557 …" at bounding box center [491, 195] width 571 height 621
click at [327, 409] on link "View printable version" at bounding box center [319, 410] width 83 height 9
